Goal: Contribute content

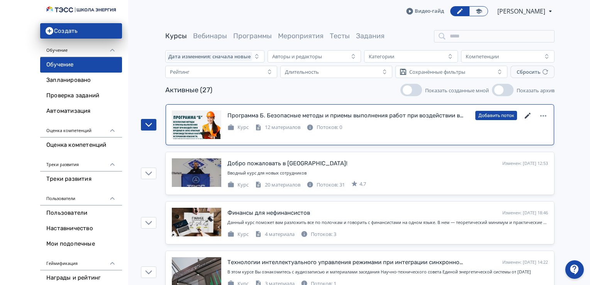
click at [528, 113] on icon at bounding box center [527, 115] width 9 height 9
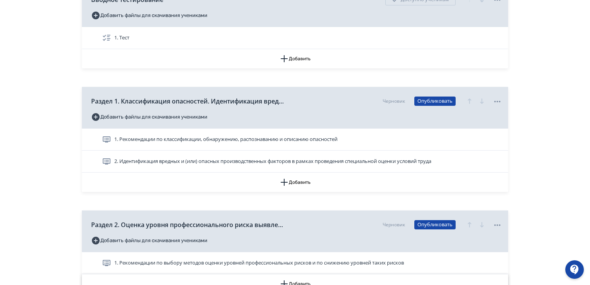
scroll to position [193, 0]
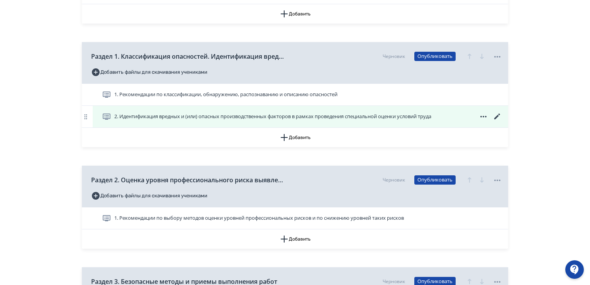
click at [499, 116] on icon at bounding box center [497, 116] width 9 height 9
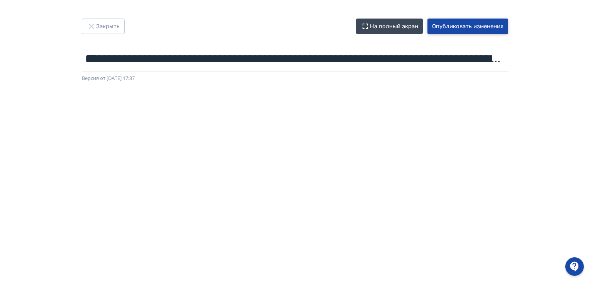
click at [445, 23] on button "Опубликовать изменения" at bounding box center [468, 26] width 81 height 15
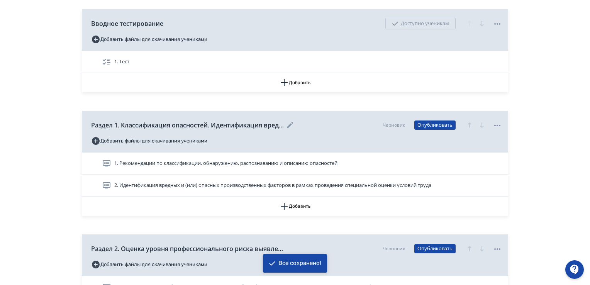
scroll to position [232, 0]
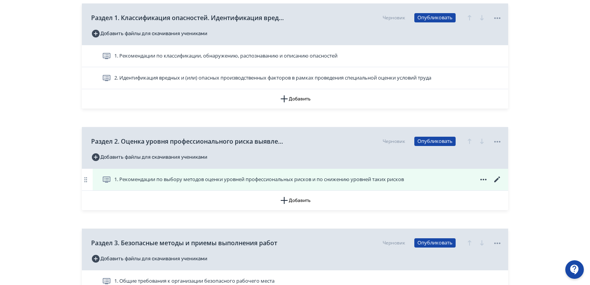
click at [499, 177] on icon at bounding box center [497, 179] width 6 height 6
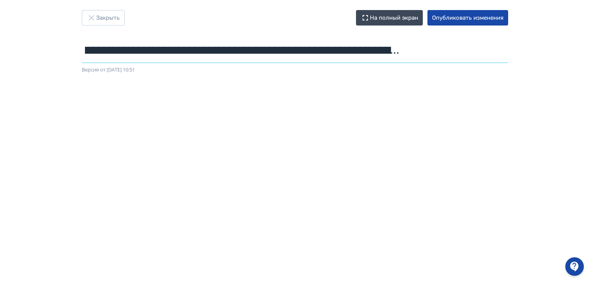
scroll to position [0, 290]
drag, startPoint x: 85, startPoint y: 46, endPoint x: 591, endPoint y: 43, distance: 505.9
click at [590, 43] on html "**********" at bounding box center [295, 133] width 590 height 282
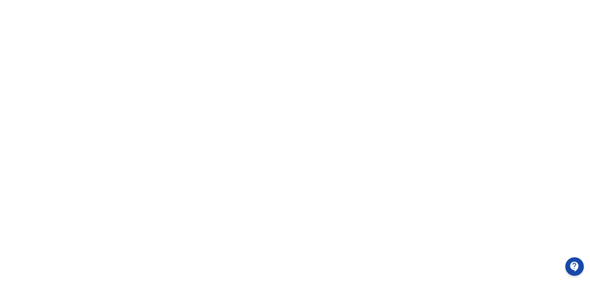
scroll to position [163, 2]
click at [0, 82] on div at bounding box center [295, 93] width 590 height 348
